Goal: Task Accomplishment & Management: Manage account settings

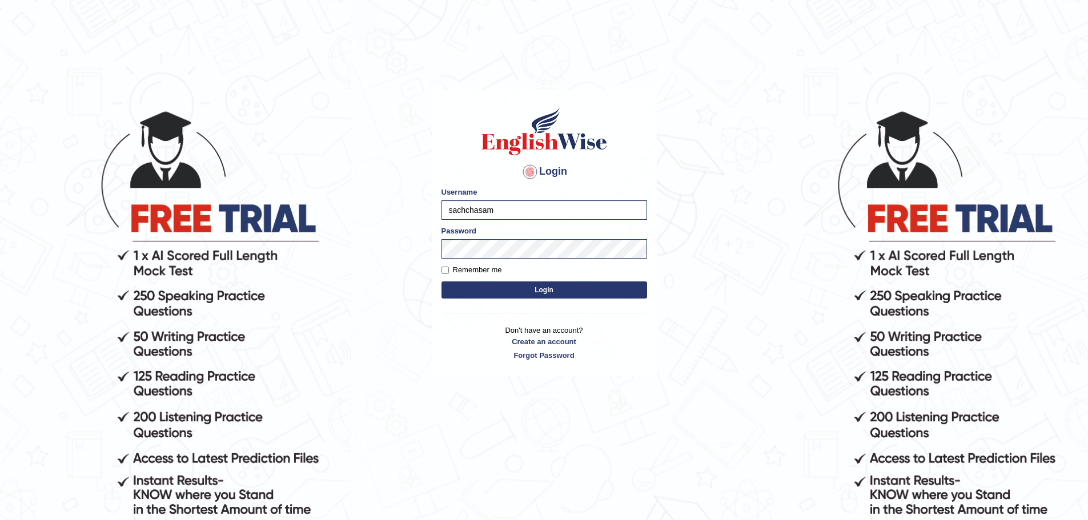
click at [466, 288] on button "Login" at bounding box center [544, 290] width 206 height 17
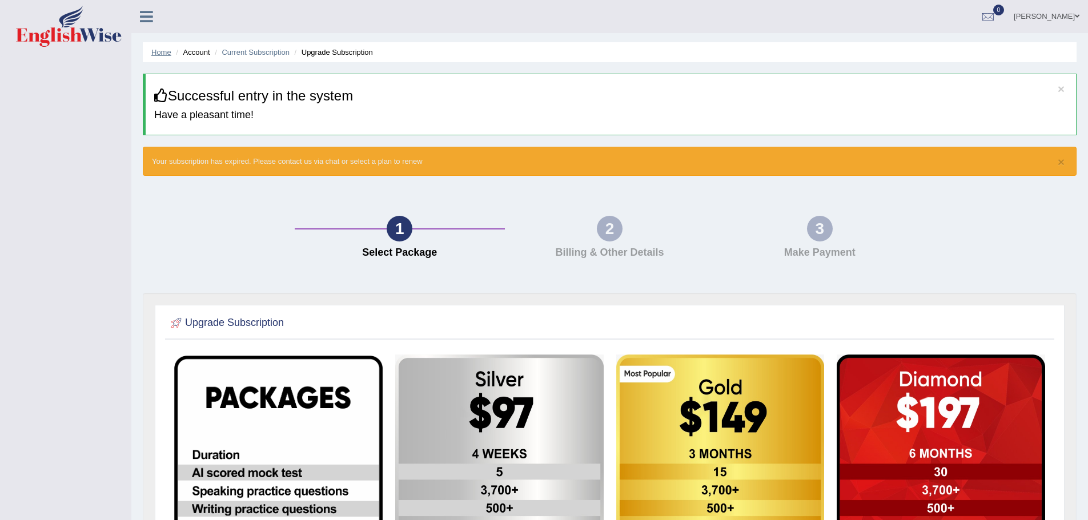
click at [160, 50] on link "Home" at bounding box center [161, 52] width 20 height 9
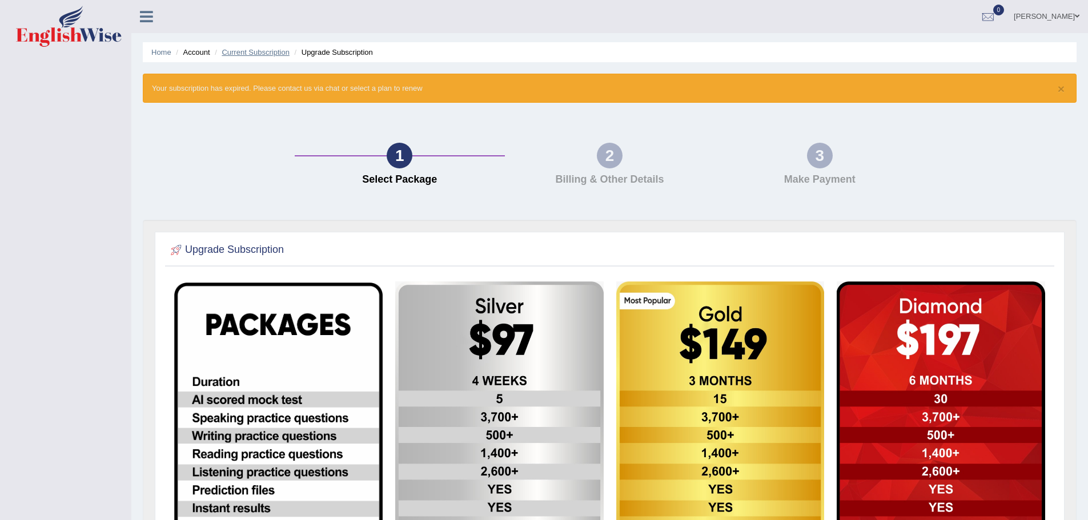
click at [241, 50] on link "Current Subscription" at bounding box center [256, 52] width 68 height 9
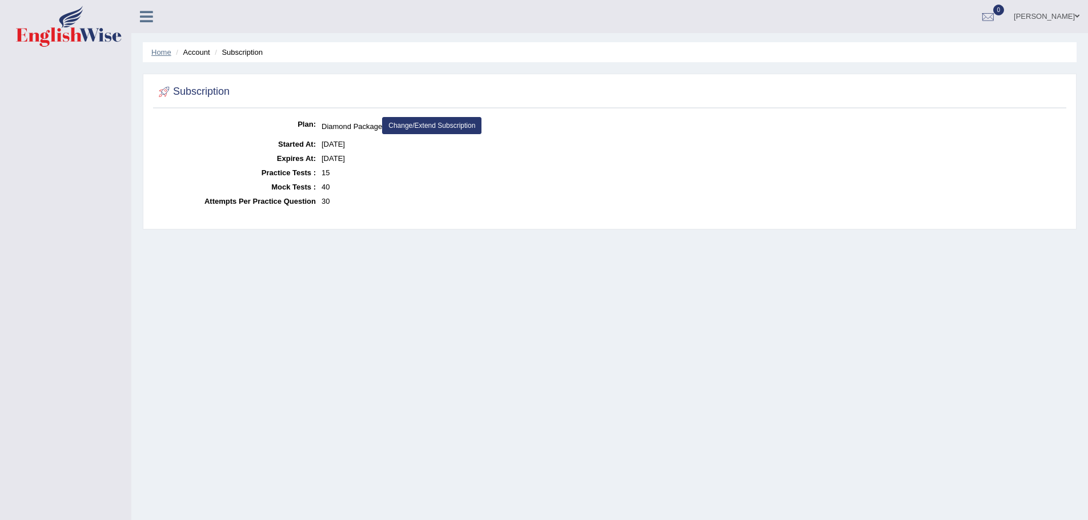
click at [160, 53] on link "Home" at bounding box center [161, 52] width 20 height 9
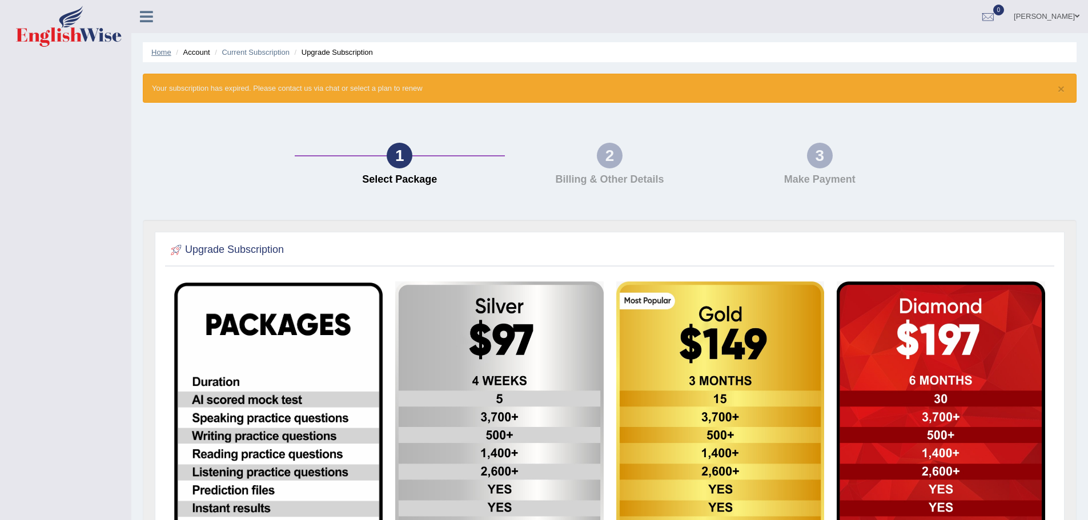
drag, startPoint x: 149, startPoint y: 57, endPoint x: 152, endPoint y: 48, distance: 9.2
click at [149, 55] on ul "Home Account Current Subscription Upgrade Subscription" at bounding box center [610, 52] width 934 height 20
click at [158, 53] on link "Home" at bounding box center [161, 52] width 20 height 9
click at [1056, 17] on link "[PERSON_NAME]" at bounding box center [1046, 15] width 83 height 30
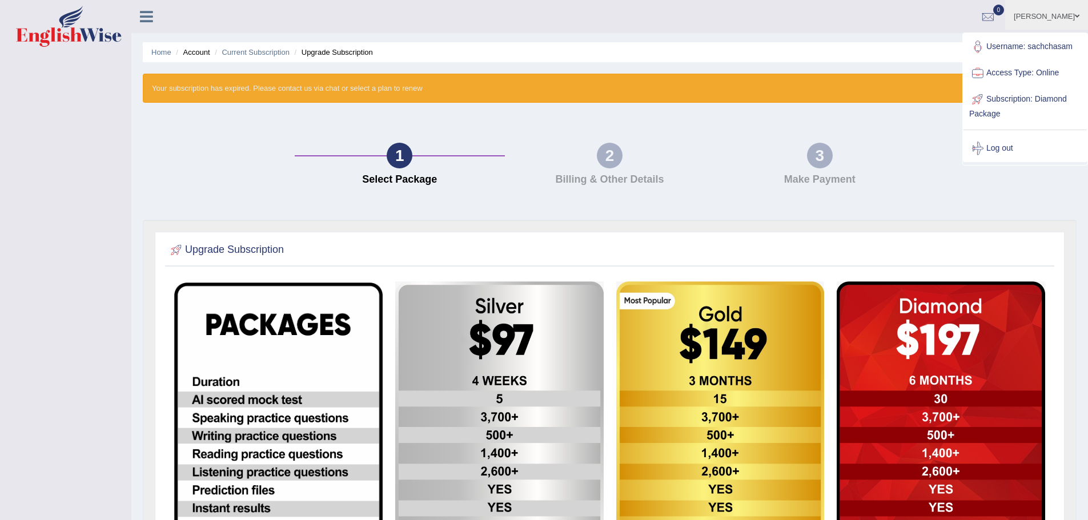
click at [76, 37] on img at bounding box center [69, 26] width 106 height 41
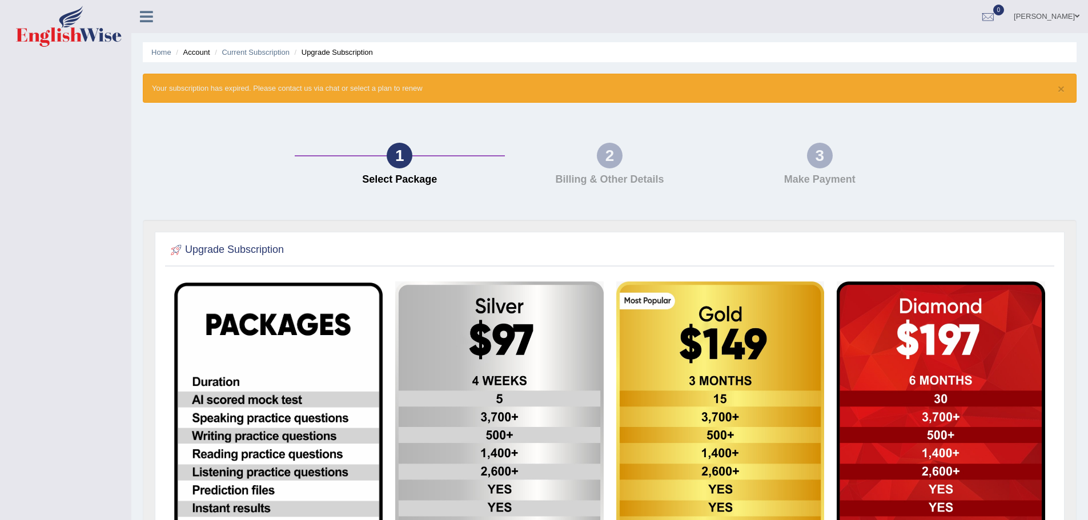
click at [1005, 22] on link "[PERSON_NAME]" at bounding box center [1046, 15] width 83 height 30
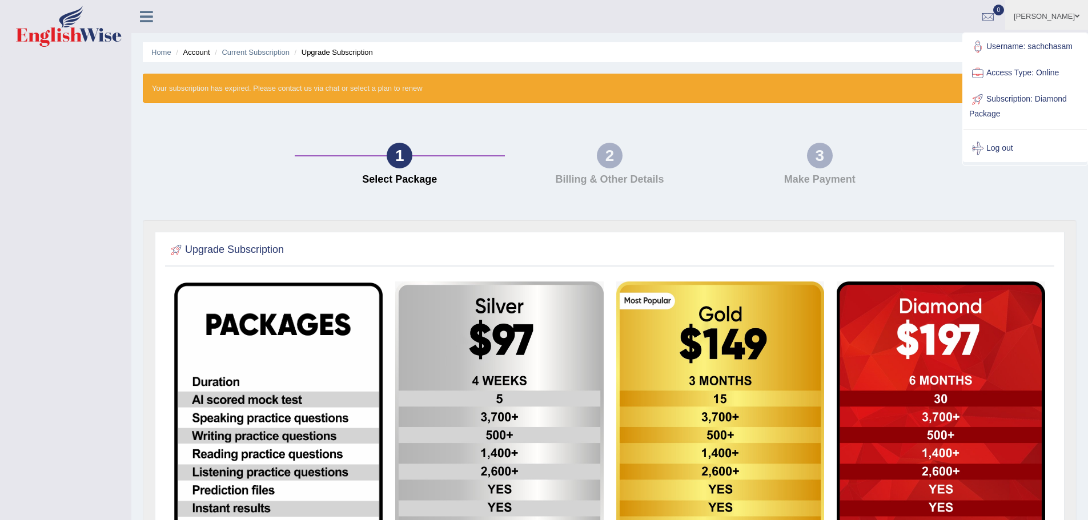
click at [1010, 73] on link "Access Type: Online" at bounding box center [1024, 73] width 123 height 26
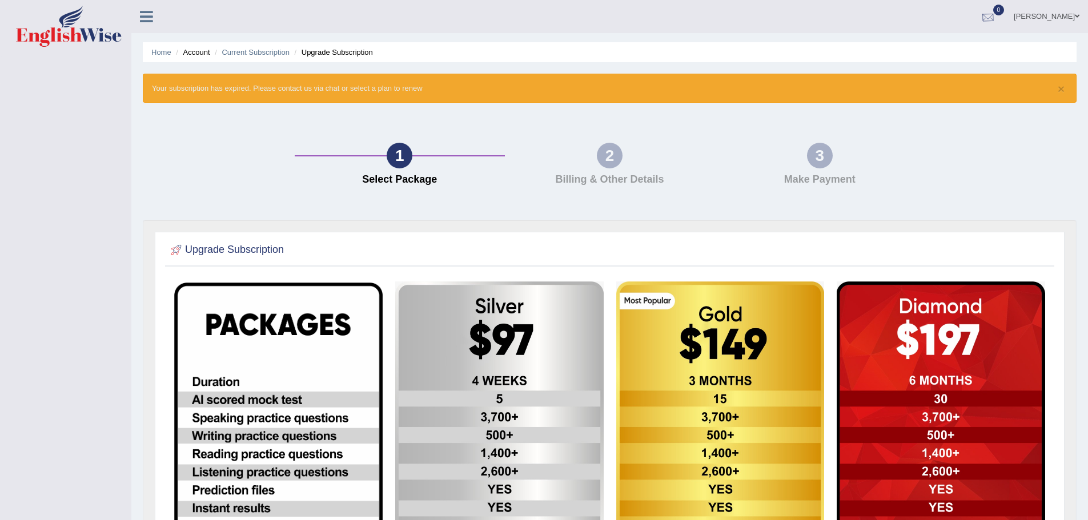
click at [979, 16] on div at bounding box center [987, 17] width 17 height 17
click at [901, 50] on strong "See All Alerts" at bounding box center [915, 47] width 51 height 9
